Goal: Task Accomplishment & Management: Use online tool/utility

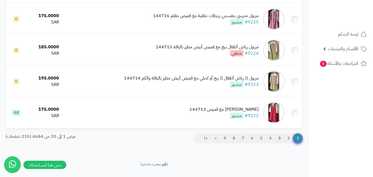
scroll to position [583, 0]
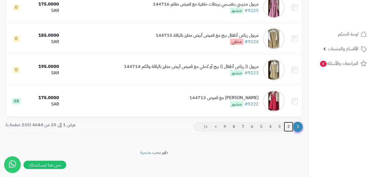
click at [289, 126] on link "2" at bounding box center [288, 127] width 9 height 10
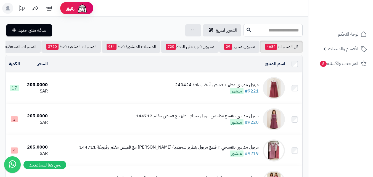
click at [281, 29] on input "text" at bounding box center [273, 30] width 59 height 12
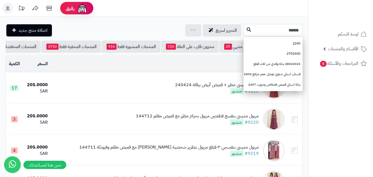
type input "******"
click at [247, 30] on icon at bounding box center [249, 29] width 4 height 4
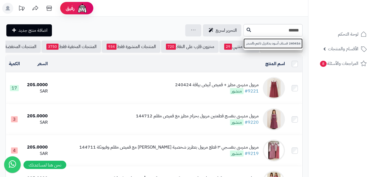
click at [244, 41] on link "240416 فستان أسود بدانتيل ناعم بالصدر" at bounding box center [273, 43] width 59 height 10
